Goal: Task Accomplishment & Management: Complete application form

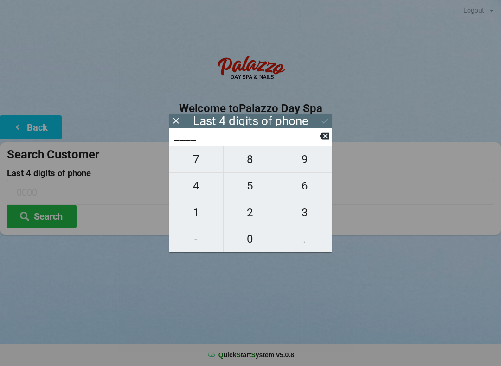
click at [205, 187] on span "4" at bounding box center [196, 185] width 54 height 19
type input "4___"
click at [262, 239] on span "0" at bounding box center [250, 238] width 54 height 19
type input "40__"
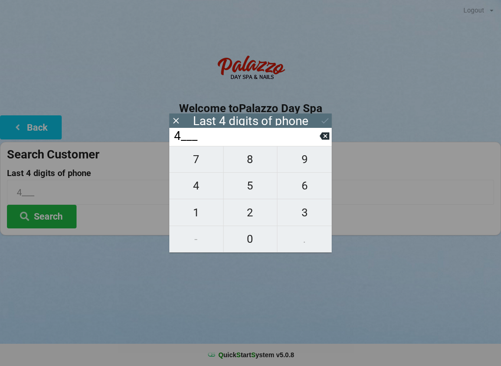
type input "40__"
click at [206, 161] on span "7" at bounding box center [196, 159] width 54 height 19
type input "407_"
click at [309, 158] on span "9" at bounding box center [304, 159] width 54 height 19
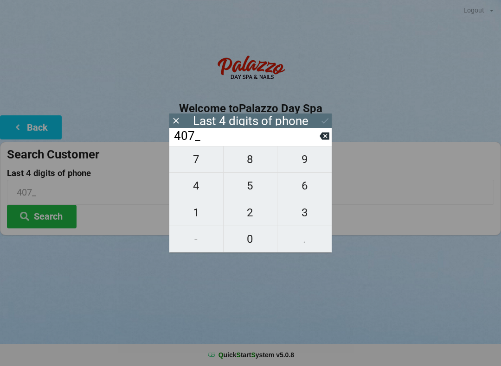
type input "4079"
click at [195, 214] on div "7 8 9 4 5 6 1 2 3 - 0 ." at bounding box center [250, 199] width 162 height 107
click at [320, 141] on icon at bounding box center [324, 136] width 10 height 10
click at [323, 140] on icon at bounding box center [324, 136] width 10 height 7
click at [325, 137] on icon at bounding box center [324, 136] width 10 height 7
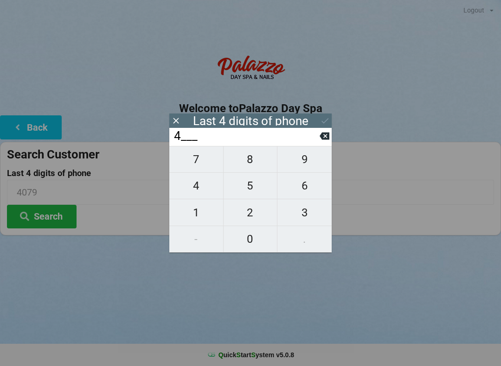
click at [325, 139] on icon at bounding box center [324, 136] width 10 height 10
type input "____"
click at [198, 191] on span "4" at bounding box center [196, 185] width 54 height 19
type input "4___"
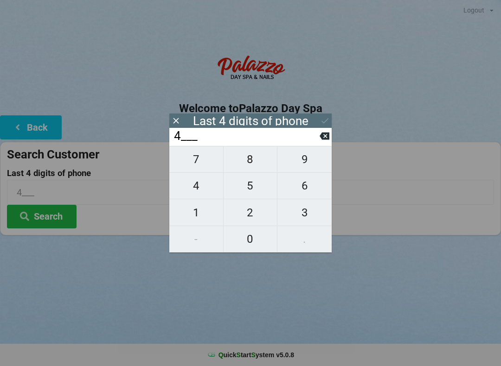
click at [257, 163] on span "8" at bounding box center [250, 159] width 54 height 19
type input "48__"
click at [200, 165] on span "7" at bounding box center [196, 159] width 54 height 19
type input "487_"
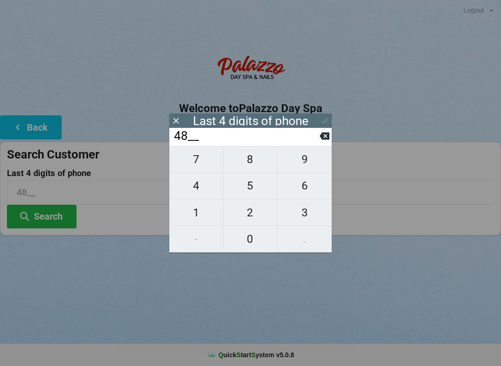
type input "487_"
click at [252, 249] on span "0" at bounding box center [250, 238] width 54 height 19
type input "4870"
click at [54, 221] on button "Search" at bounding box center [42, 217] width 70 height 24
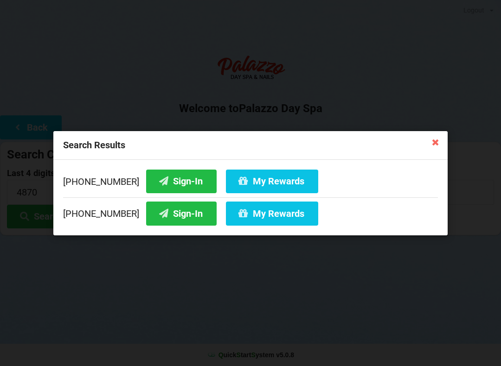
click at [248, 178] on button "My Rewards" at bounding box center [272, 181] width 92 height 24
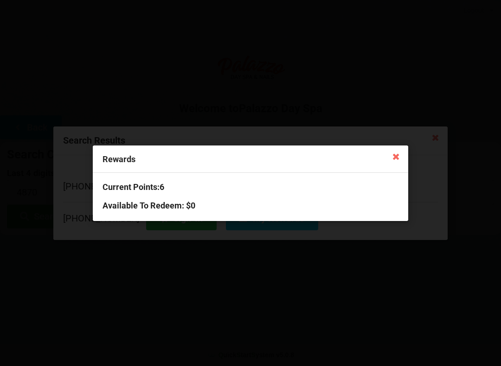
click at [393, 156] on icon at bounding box center [395, 156] width 15 height 15
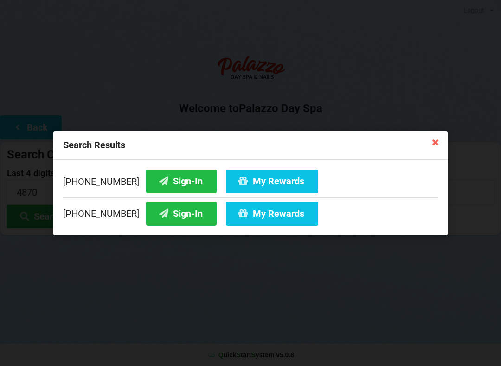
click at [158, 179] on icon at bounding box center [163, 181] width 11 height 8
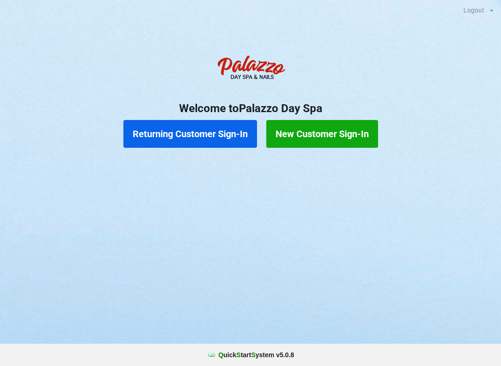
click at [350, 140] on button "New Customer Sign-In" at bounding box center [322, 134] width 112 height 28
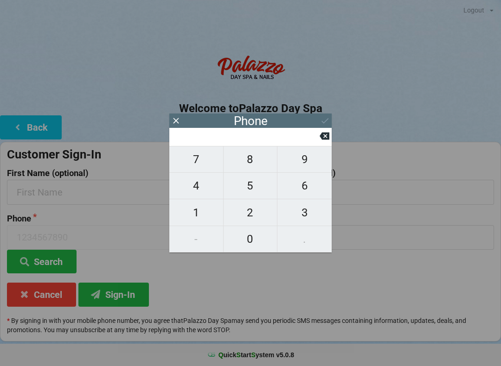
click at [250, 191] on span "5" at bounding box center [250, 185] width 54 height 19
type input "5"
click at [252, 164] on span "8" at bounding box center [250, 159] width 54 height 19
type input "58"
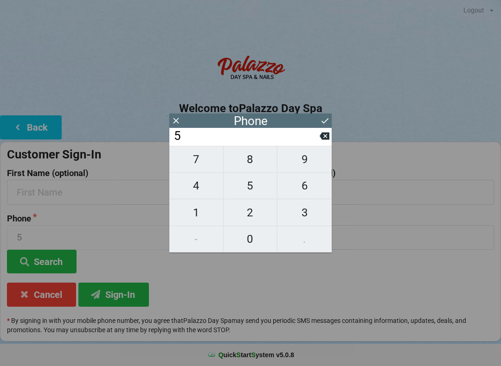
type input "58"
click at [255, 240] on span "0" at bounding box center [250, 238] width 54 height 19
type input "580"
click at [253, 241] on span "0" at bounding box center [250, 238] width 54 height 19
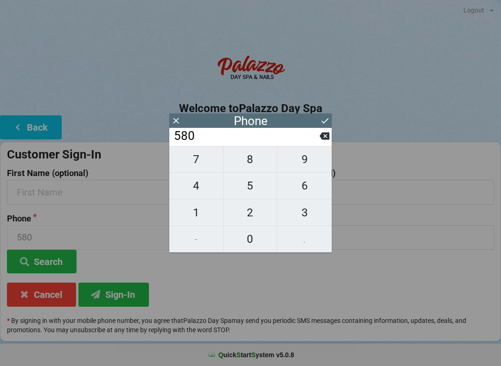
type input "5800"
click at [117, 293] on button "Sign-In" at bounding box center [113, 295] width 70 height 24
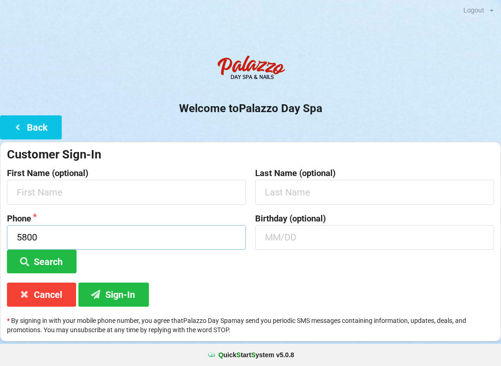
click at [86, 228] on input "5800" at bounding box center [126, 237] width 239 height 25
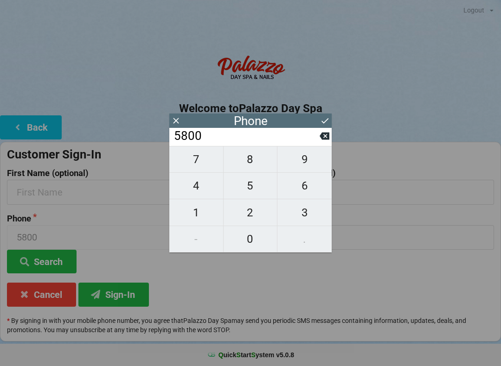
click at [329, 142] on button at bounding box center [324, 136] width 10 height 13
click at [328, 140] on icon at bounding box center [324, 136] width 10 height 7
click at [328, 138] on icon at bounding box center [324, 136] width 10 height 7
type input "5"
click at [327, 140] on icon at bounding box center [324, 136] width 10 height 7
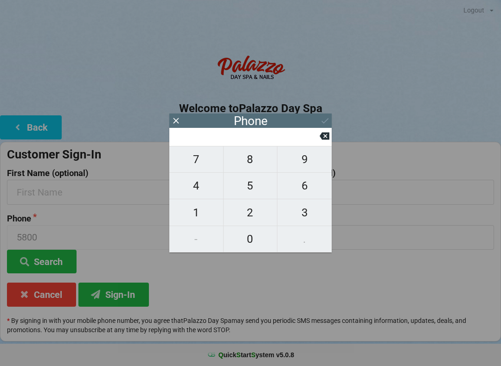
click at [327, 140] on icon at bounding box center [324, 136] width 10 height 7
click at [250, 164] on span "8" at bounding box center [250, 159] width 54 height 19
type input "8"
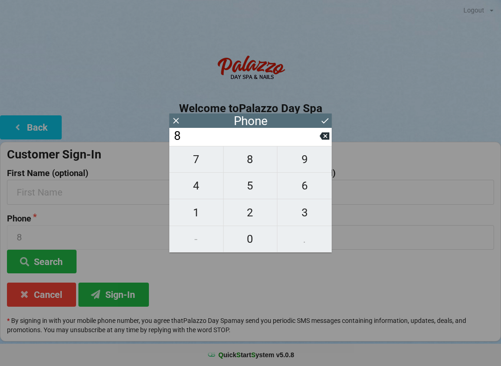
click at [253, 217] on span "2" at bounding box center [250, 212] width 54 height 19
type input "82"
click at [254, 191] on span "5" at bounding box center [250, 185] width 54 height 19
type input "825"
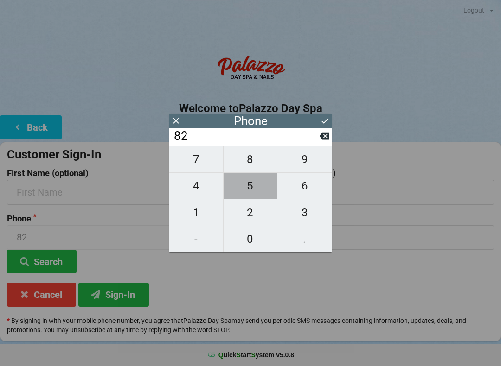
type input "825"
click at [252, 188] on span "5" at bounding box center [250, 185] width 54 height 19
type input "8255"
click at [129, 293] on button "Sign-In" at bounding box center [113, 295] width 70 height 24
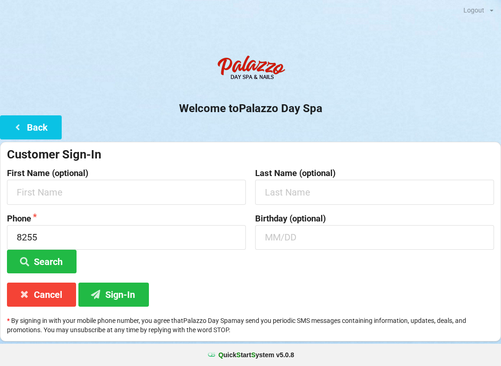
click at [58, 254] on button "Search" at bounding box center [42, 262] width 70 height 24
click at [61, 260] on button "Search" at bounding box center [42, 262] width 70 height 24
click at [118, 232] on input "8255" at bounding box center [126, 237] width 239 height 25
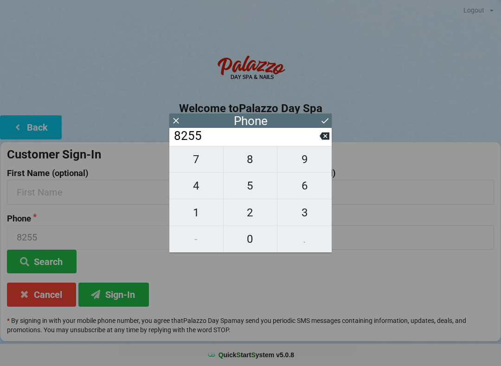
click at [62, 257] on button "Search" at bounding box center [42, 262] width 70 height 24
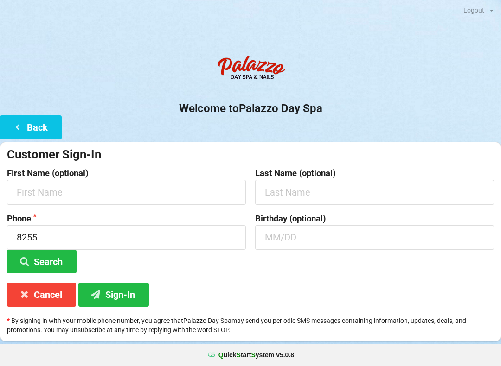
click at [54, 254] on button "Search" at bounding box center [42, 262] width 70 height 24
click at [63, 258] on button "Search" at bounding box center [42, 262] width 70 height 24
